Goal: Task Accomplishment & Management: Manage account settings

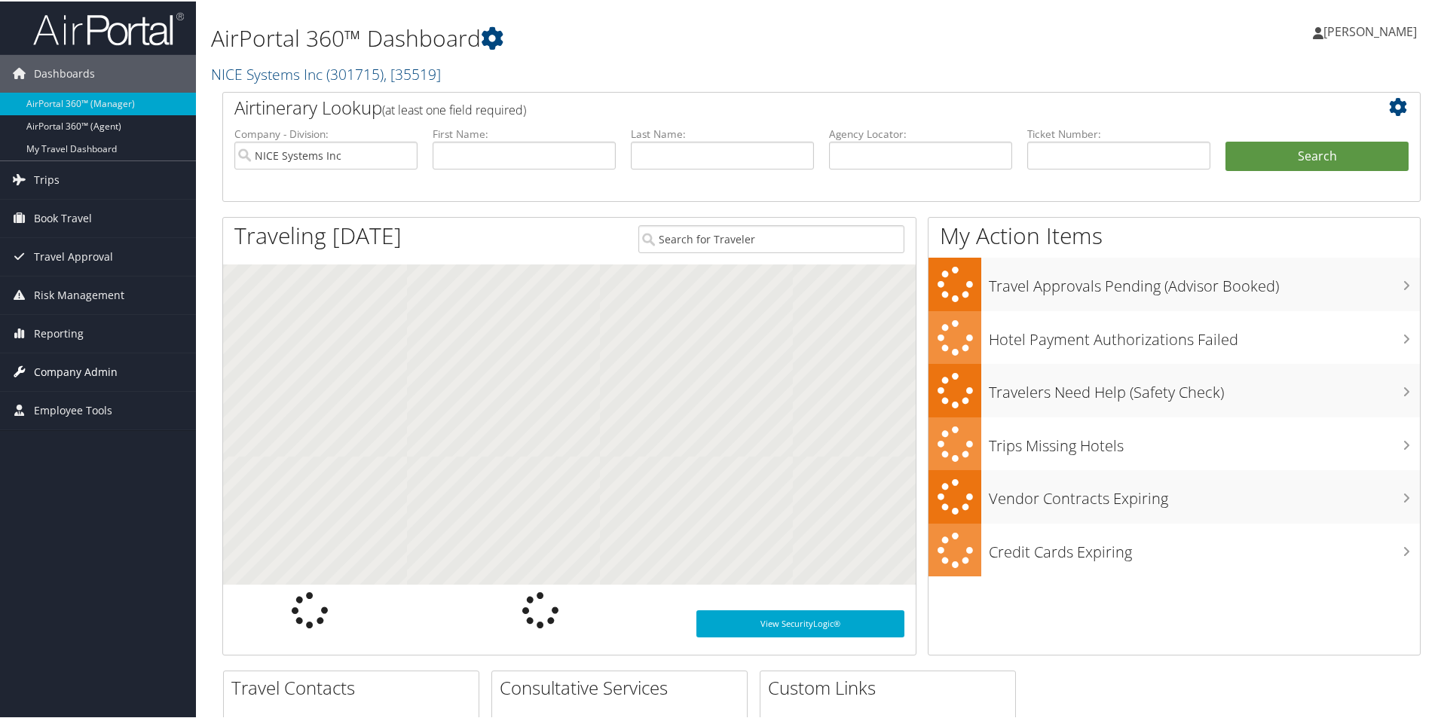
click at [63, 378] on span "Company Admin" at bounding box center [76, 371] width 84 height 38
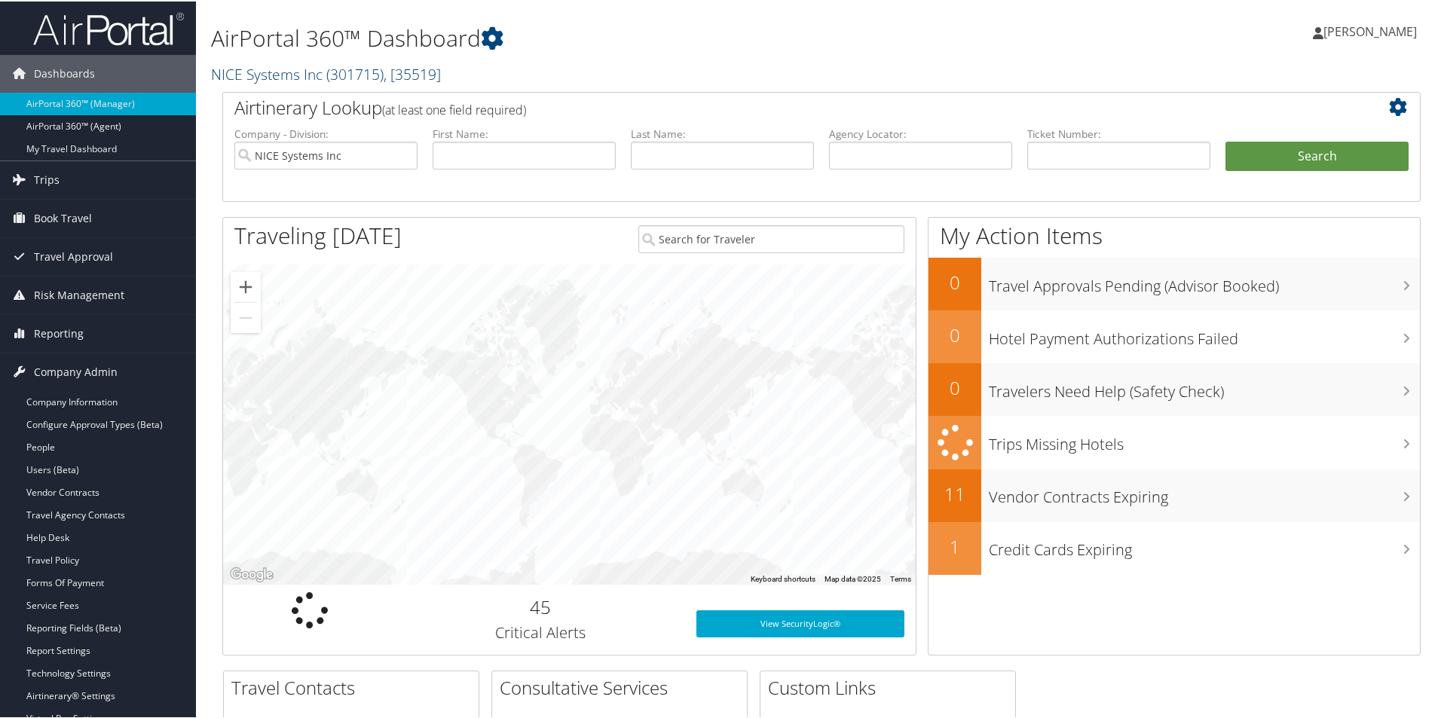
click at [301, 67] on link "NICE Systems Inc ( 301715 ) , [ 35519 ]" at bounding box center [326, 73] width 230 height 20
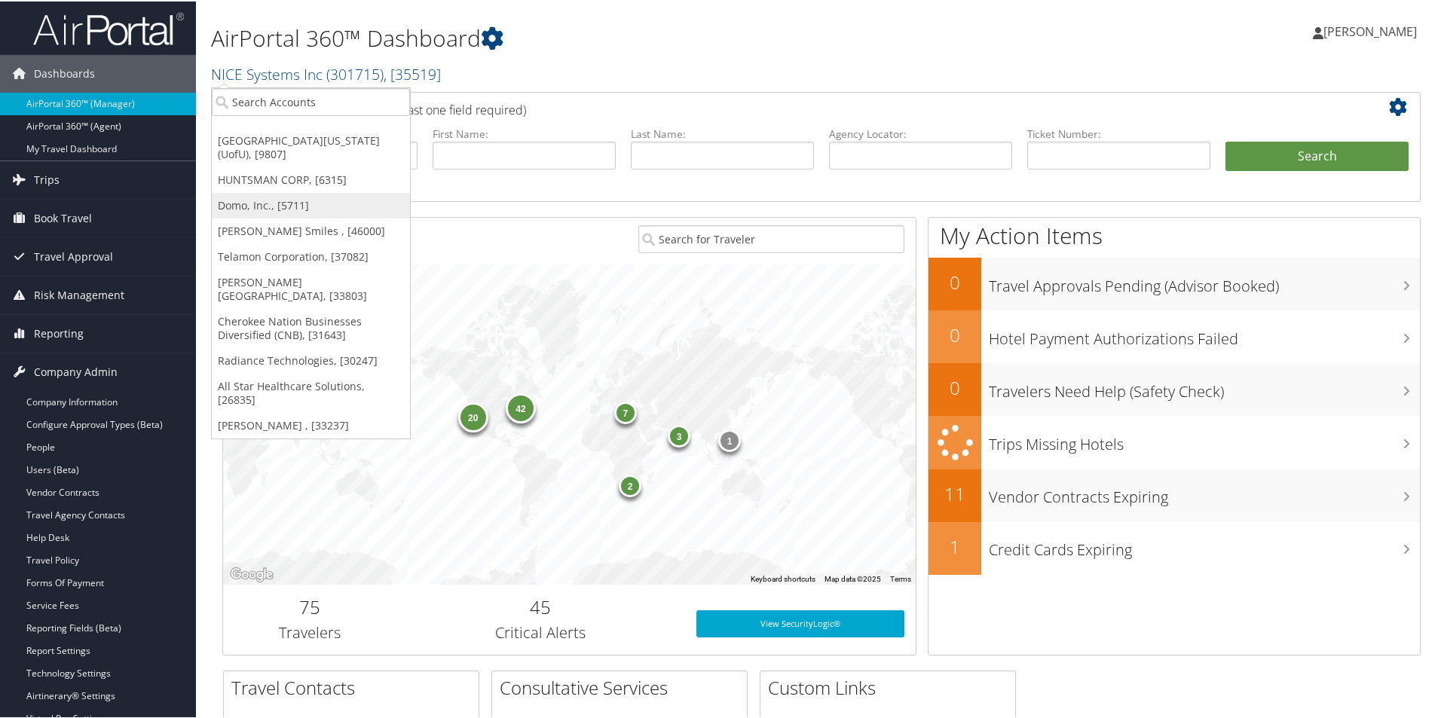
click at [278, 192] on link "Domo, Inc., [5711]" at bounding box center [311, 204] width 198 height 26
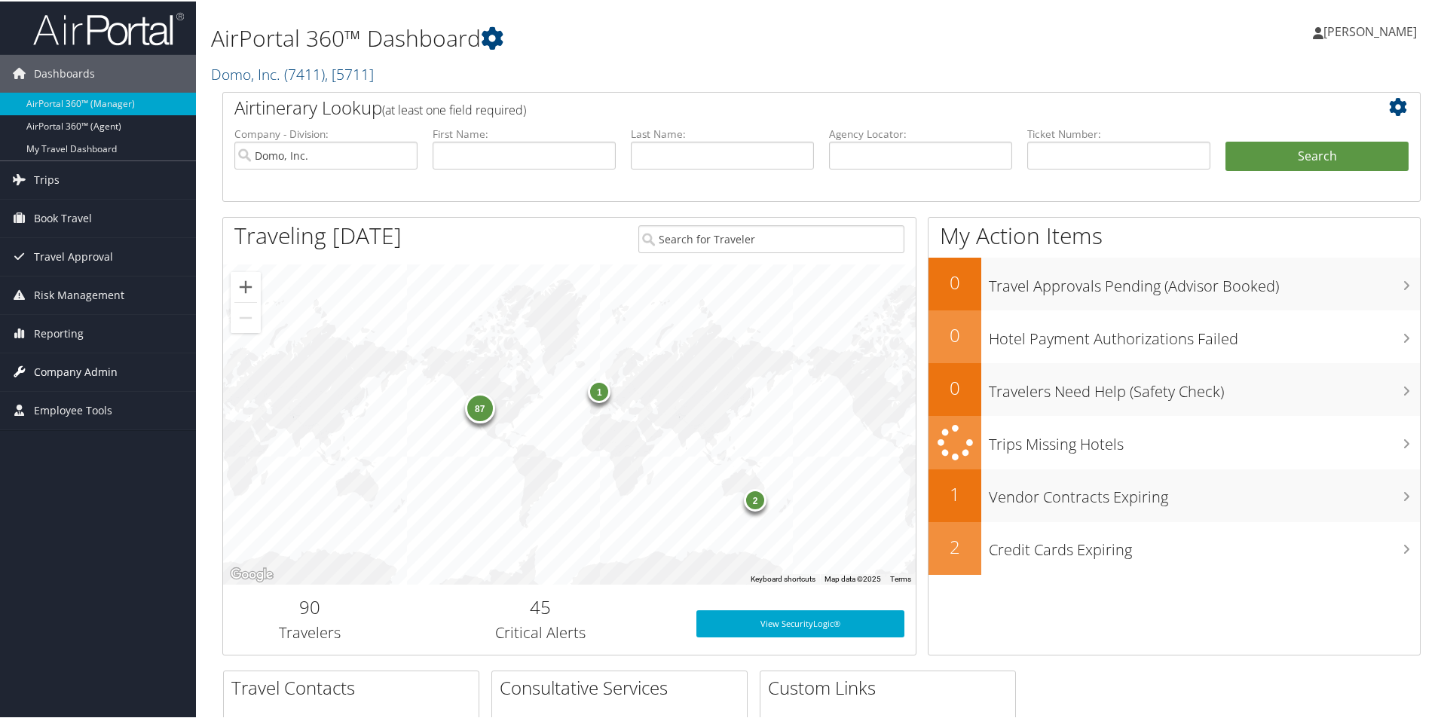
click at [103, 371] on span "Company Admin" at bounding box center [76, 371] width 84 height 38
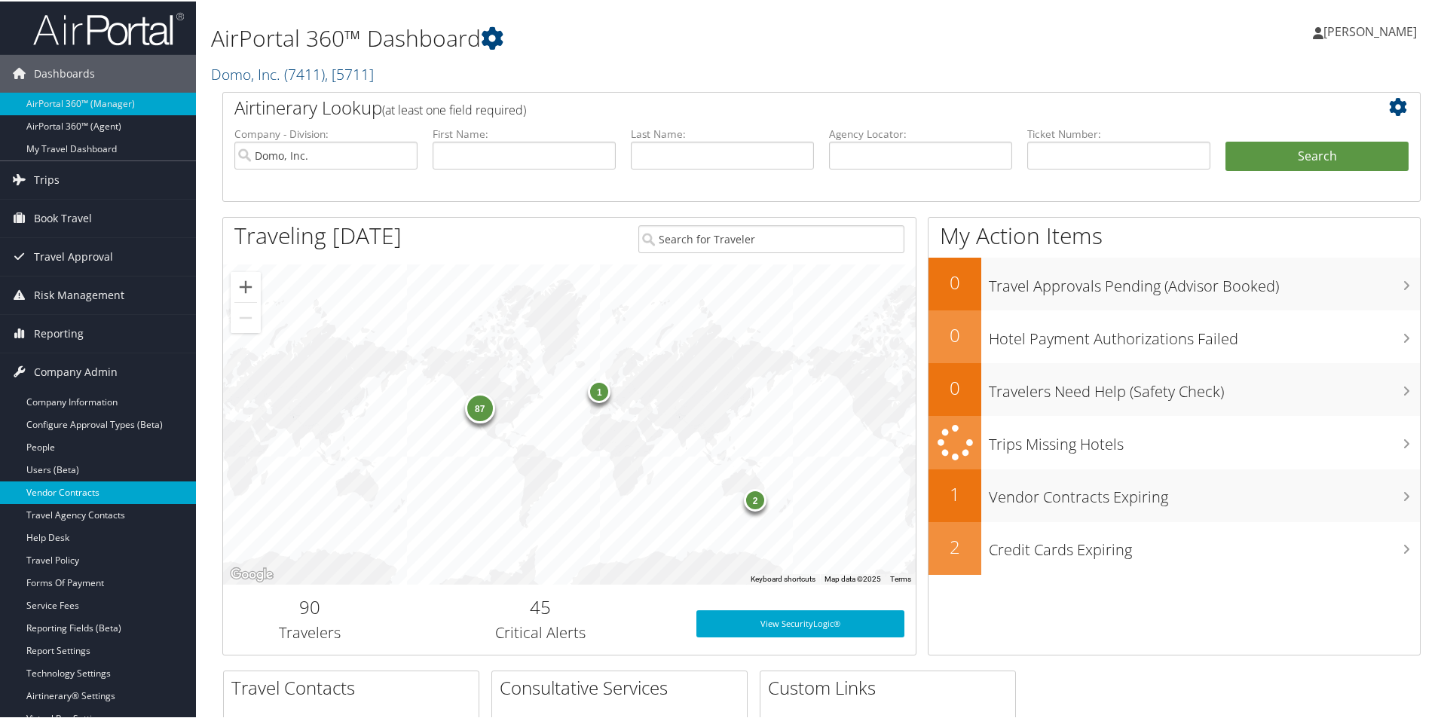
click at [69, 498] on link "Vendor Contracts" at bounding box center [98, 491] width 196 height 23
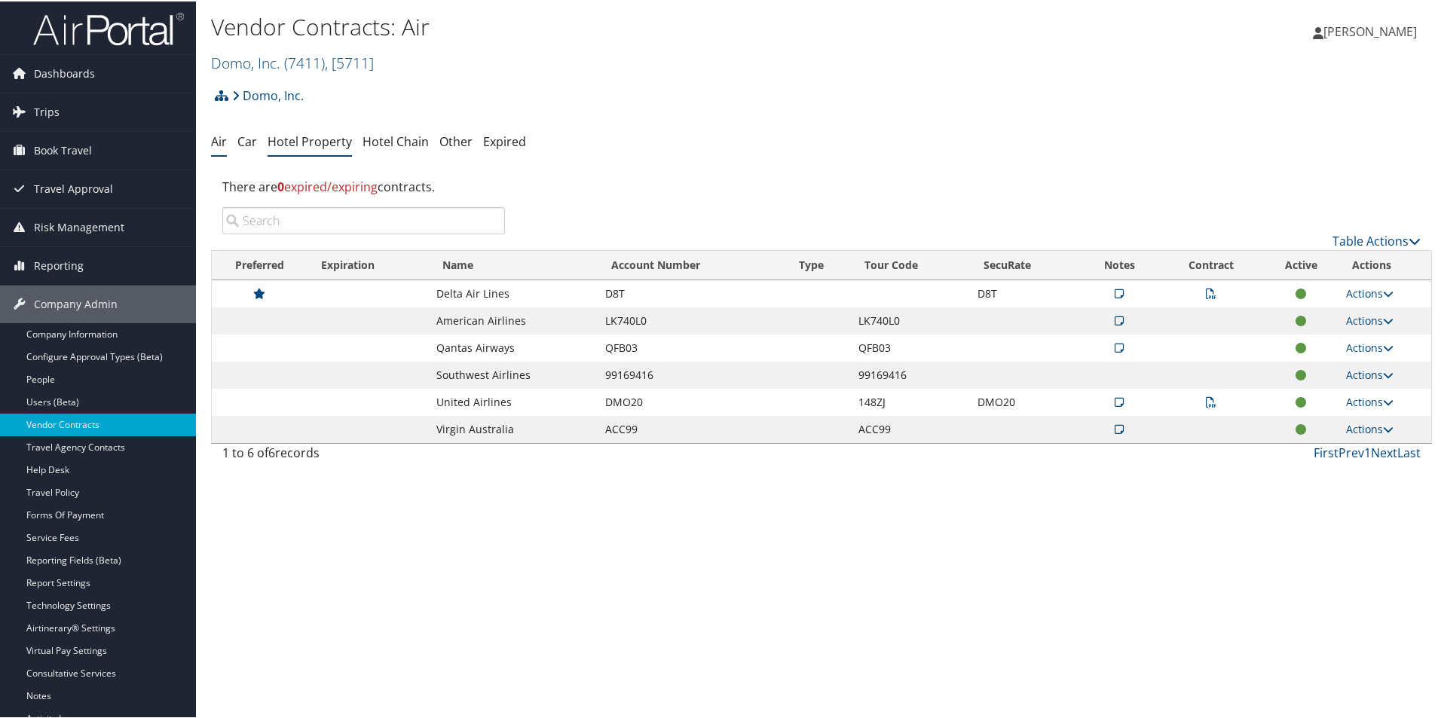
click at [323, 139] on link "Hotel Property" at bounding box center [310, 140] width 84 height 17
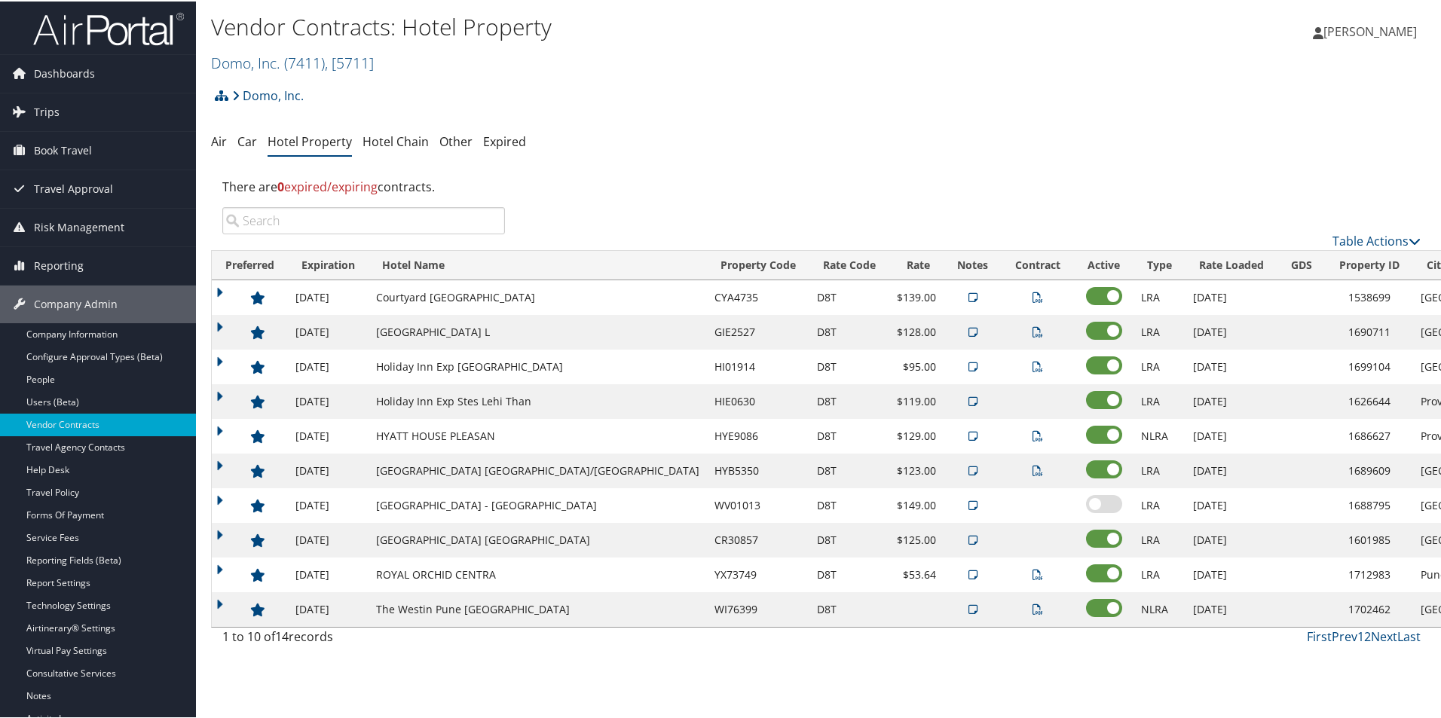
click at [1086, 506] on label at bounding box center [1104, 503] width 36 height 18
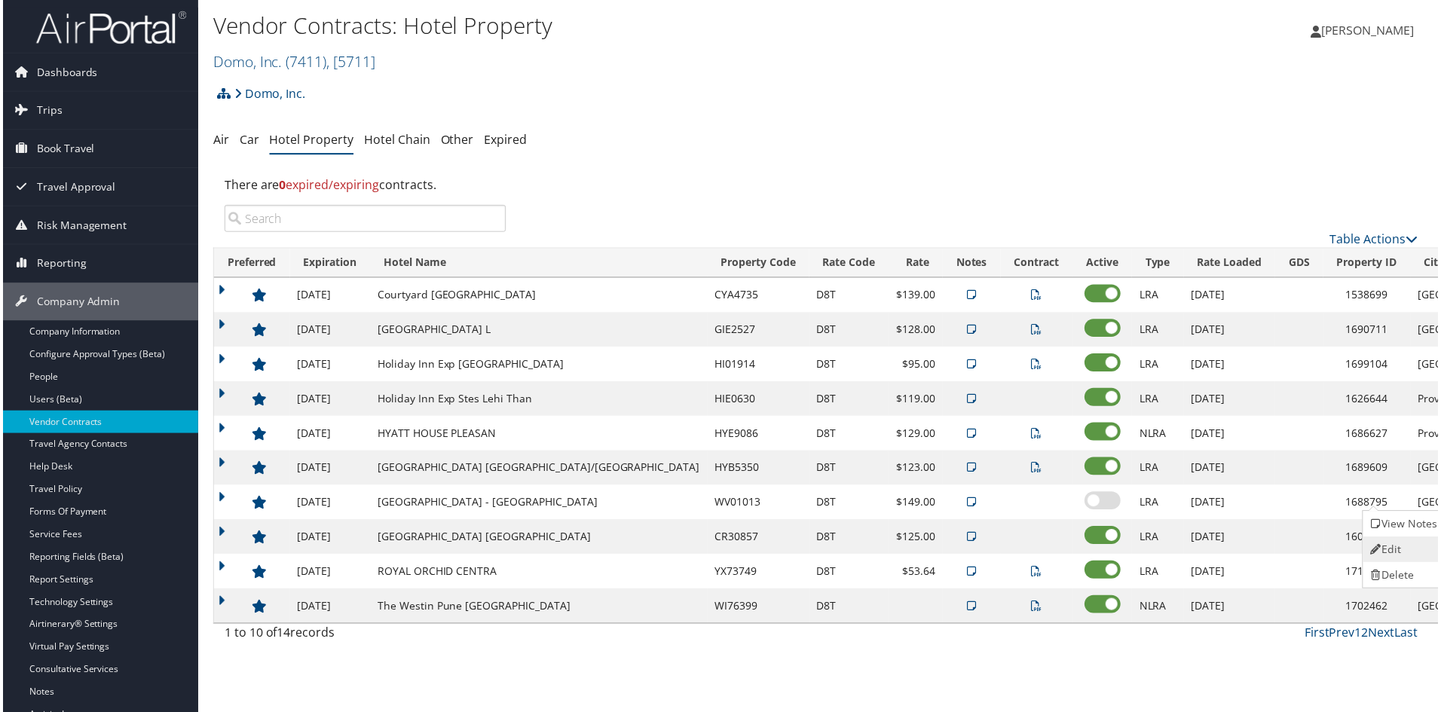
click at [1400, 559] on link "Edit" at bounding box center [1406, 552] width 81 height 26
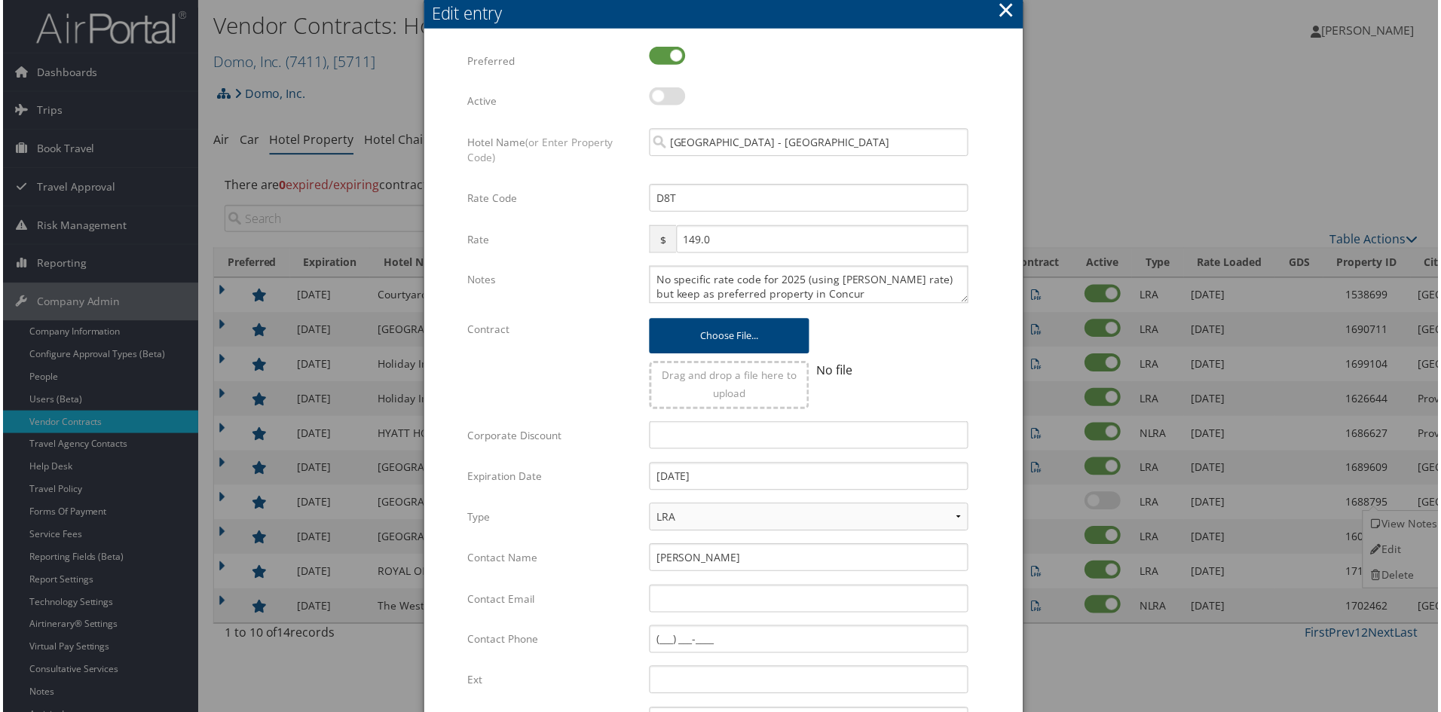
click at [1003, 8] on button "×" at bounding box center [1007, 10] width 17 height 30
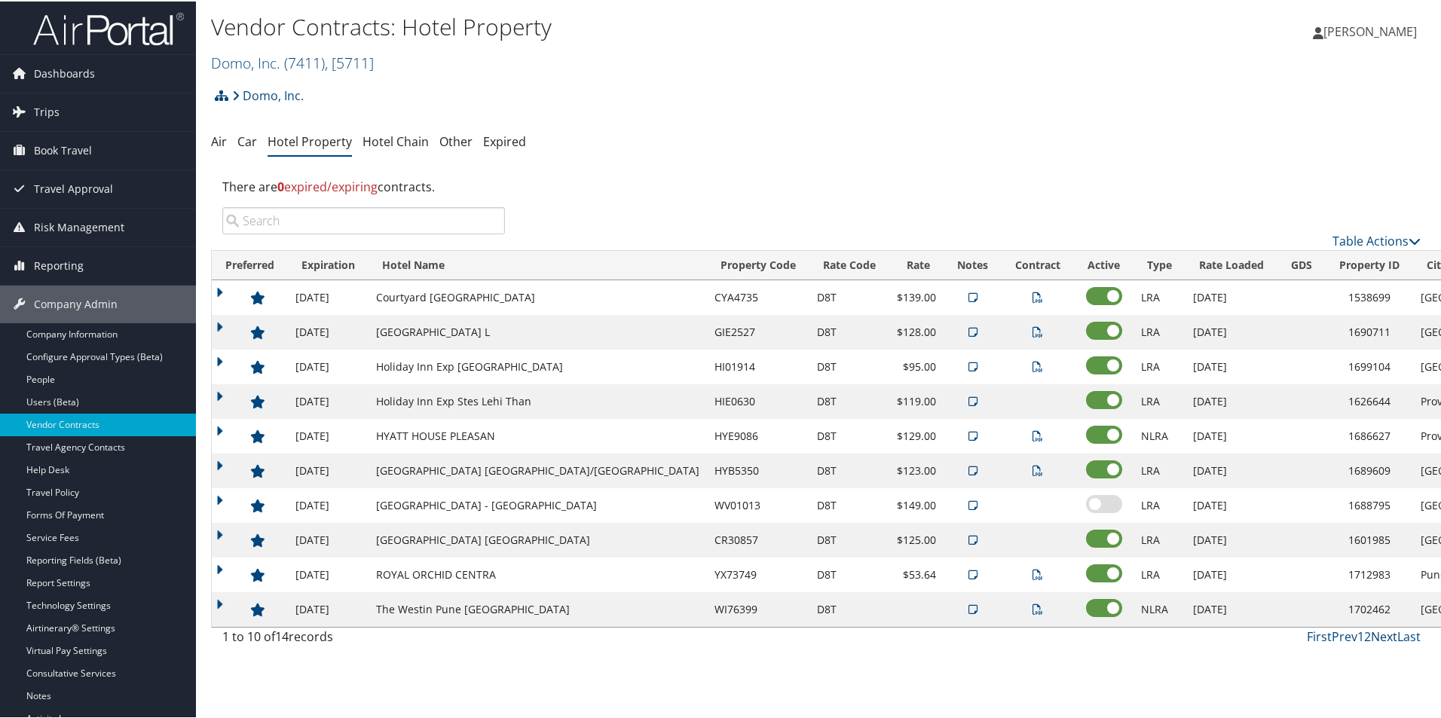
click at [1385, 636] on link "Next" at bounding box center [1384, 635] width 26 height 17
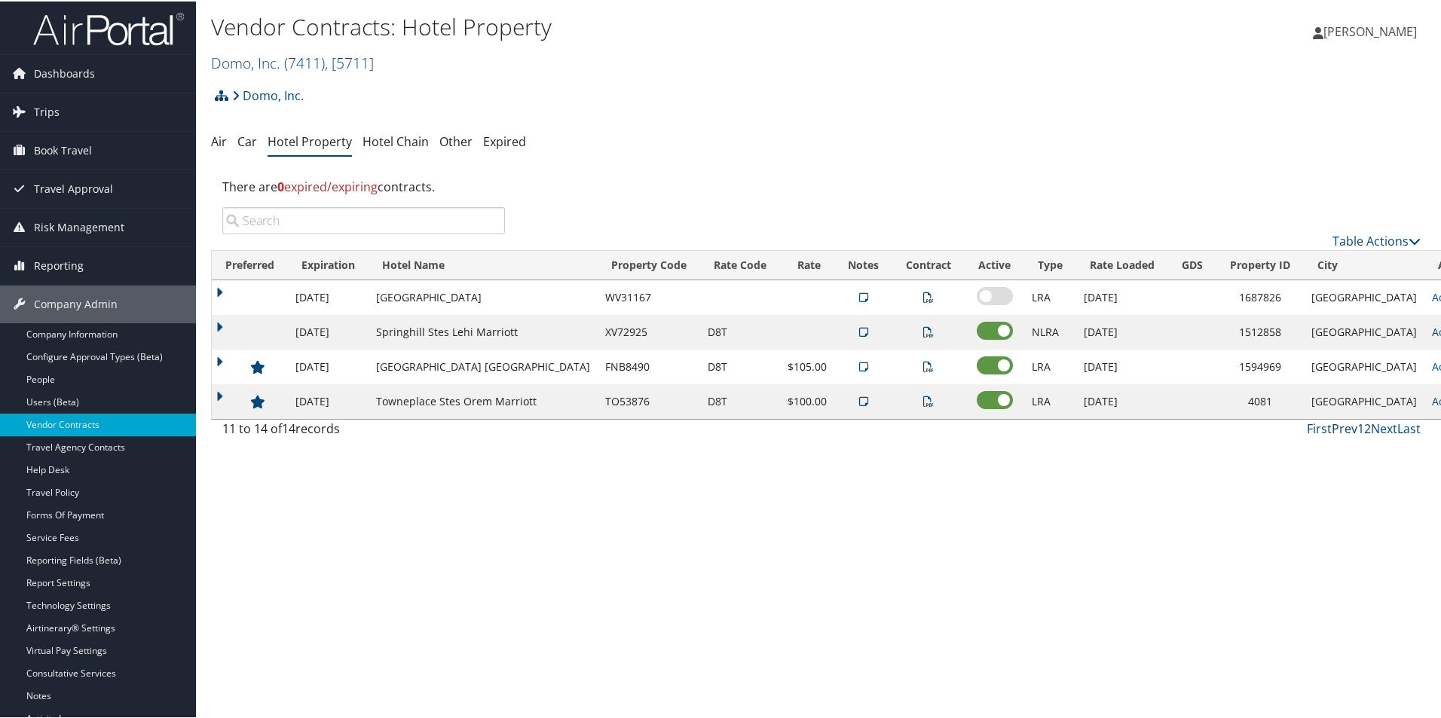
click at [1347, 424] on link "Prev" at bounding box center [1345, 427] width 26 height 17
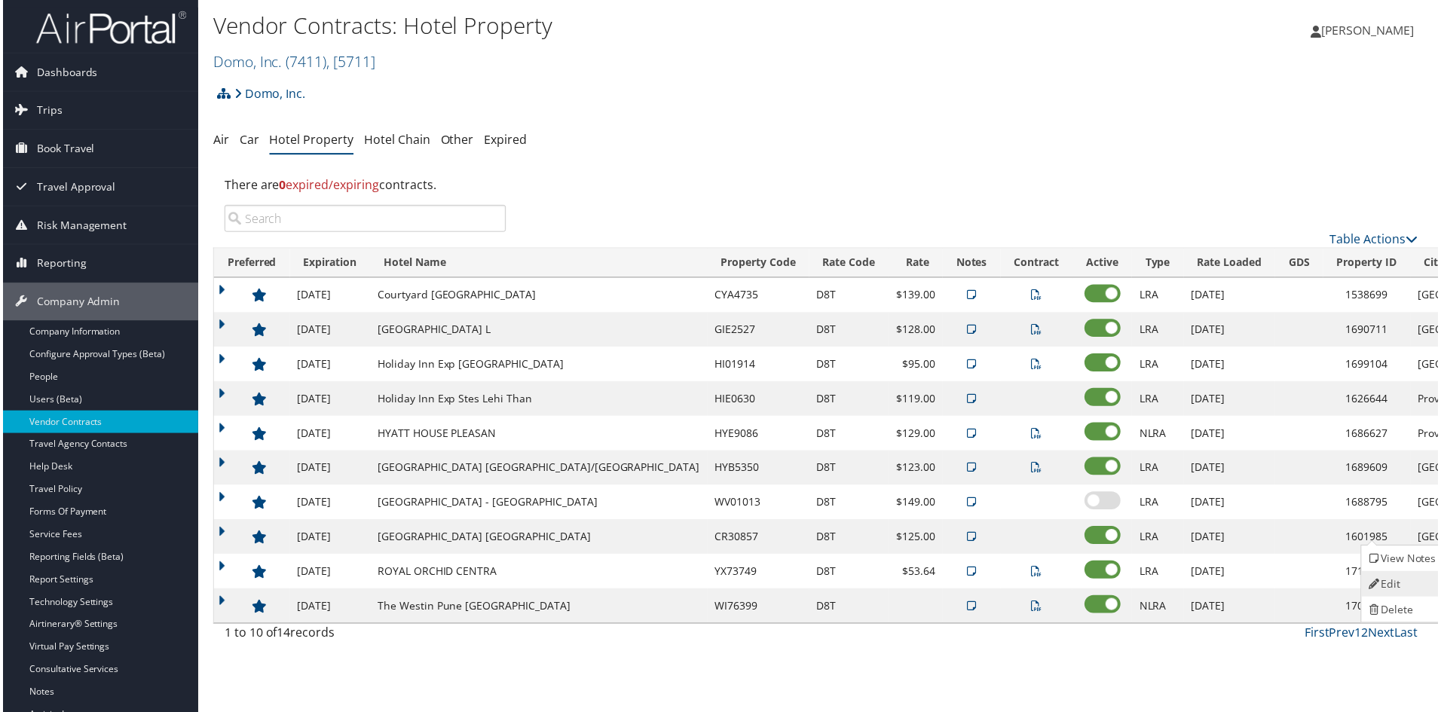
click at [1399, 584] on link "Edit" at bounding box center [1405, 587] width 81 height 26
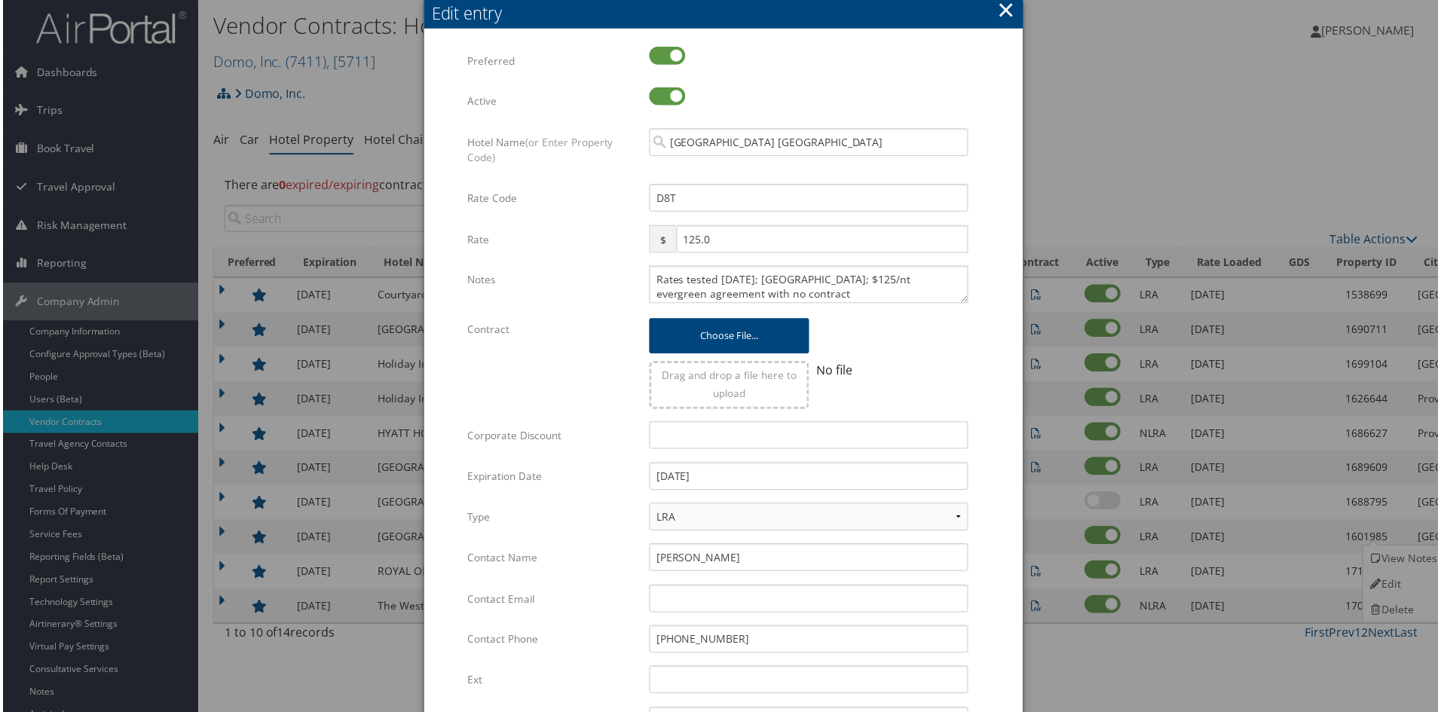
click at [1000, 17] on button "×" at bounding box center [1007, 10] width 17 height 30
